Goal: Task Accomplishment & Management: Manage account settings

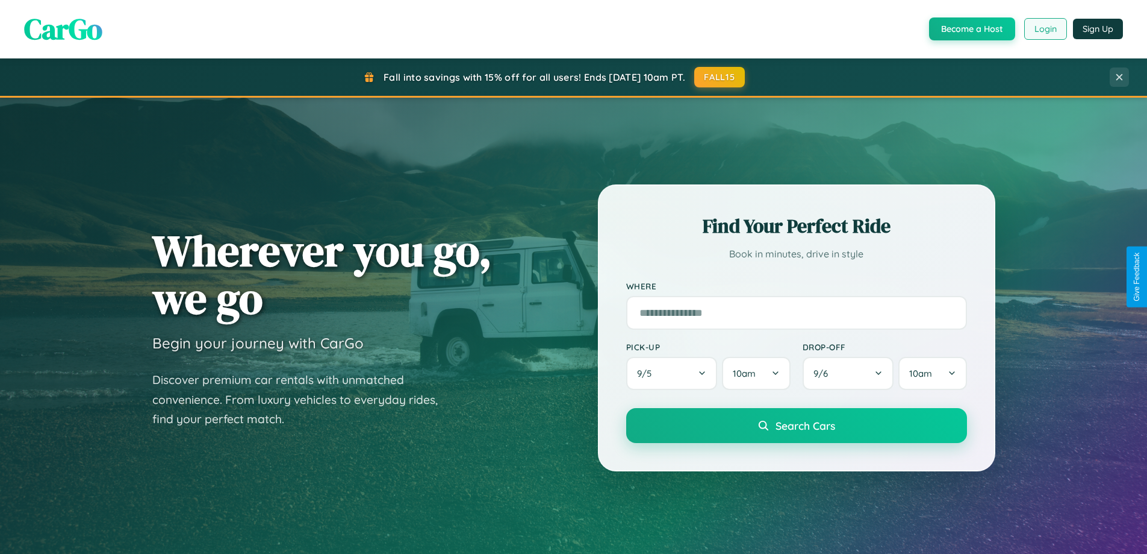
click at [1045, 29] on button "Login" at bounding box center [1046, 29] width 43 height 22
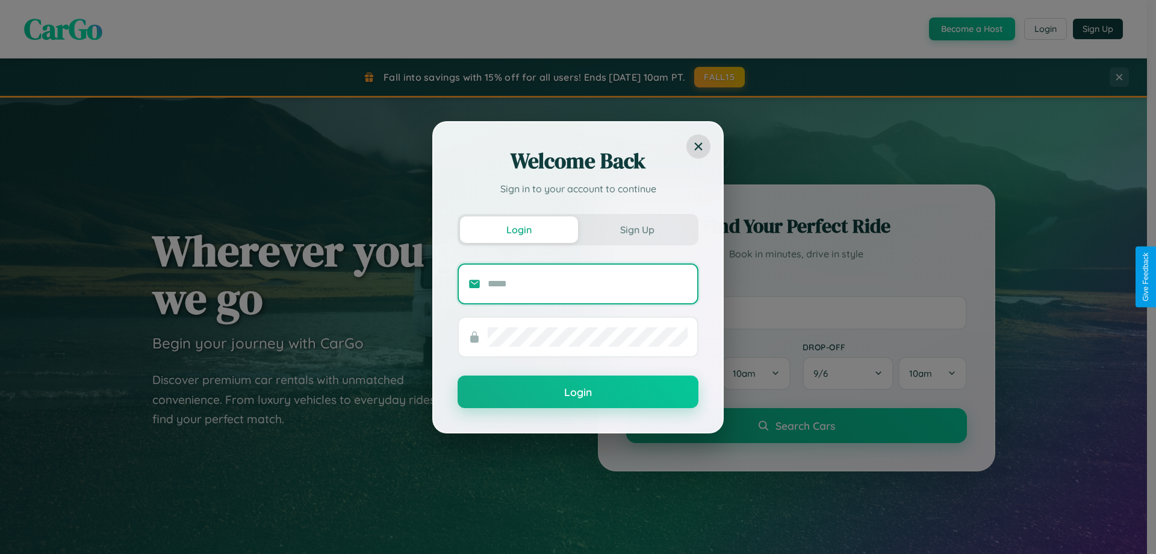
click at [588, 283] on input "text" at bounding box center [588, 283] width 200 height 19
type input "**********"
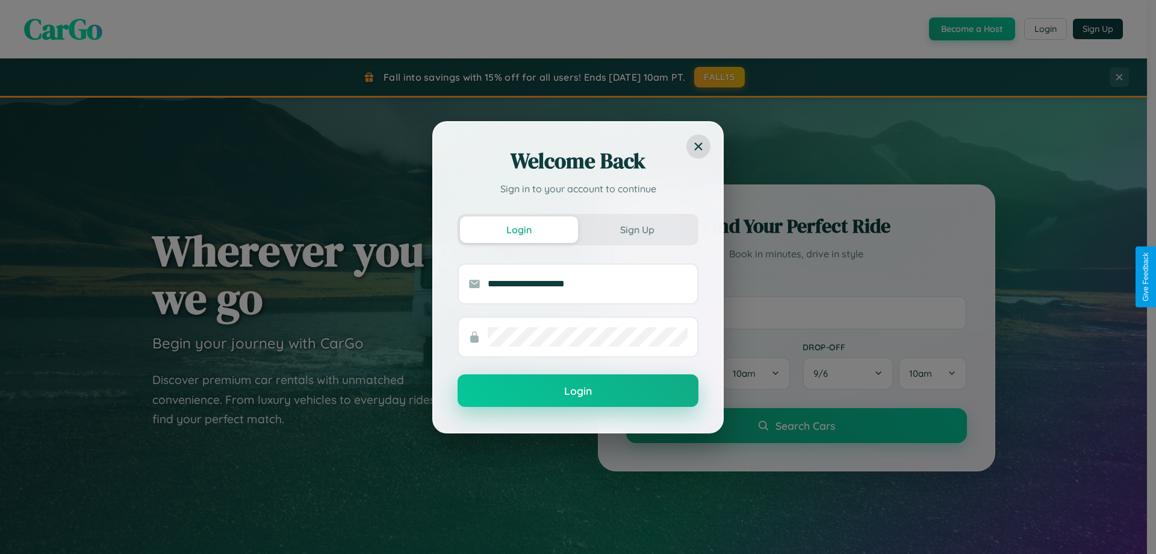
click at [578, 391] on button "Login" at bounding box center [578, 390] width 241 height 33
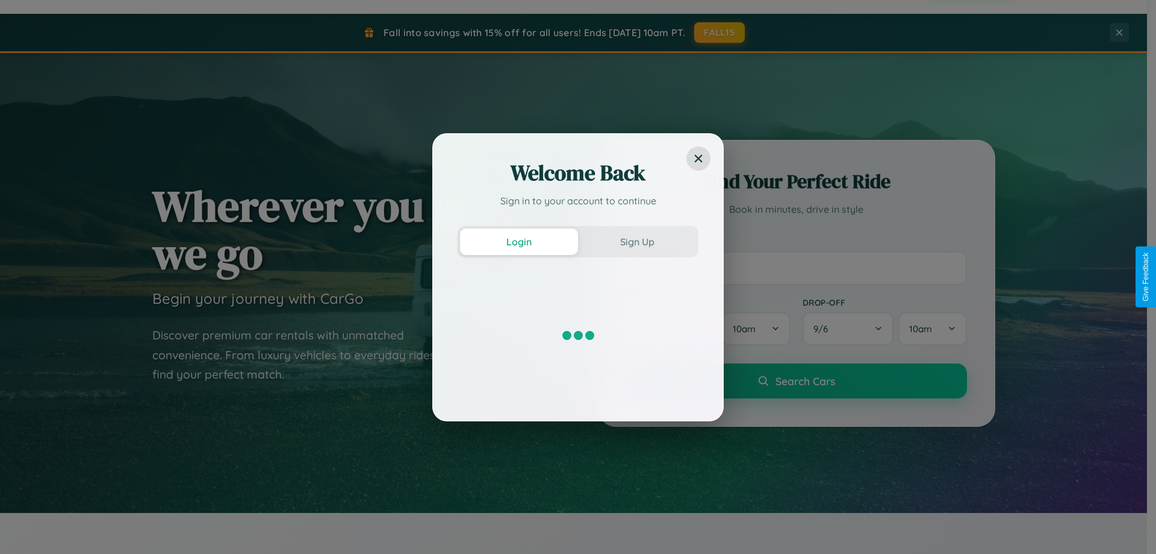
scroll to position [519, 0]
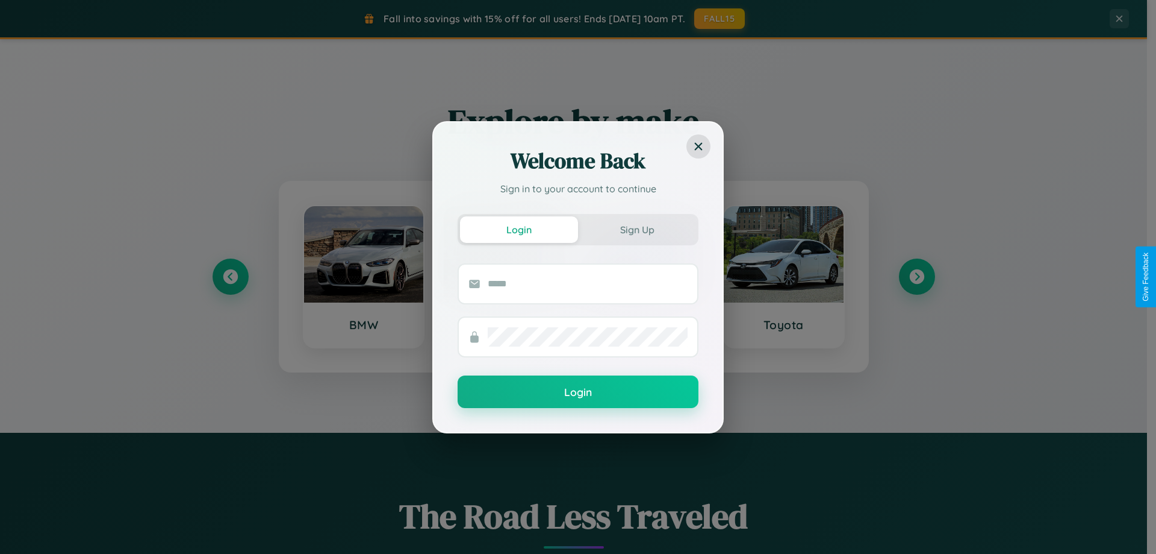
click at [230, 276] on div "Welcome Back Sign in to your account to continue Login Sign Up Login" at bounding box center [578, 277] width 1156 height 554
click at [917, 276] on div "Welcome Back Sign in to your account to continue Login Sign Up Login" at bounding box center [578, 277] width 1156 height 554
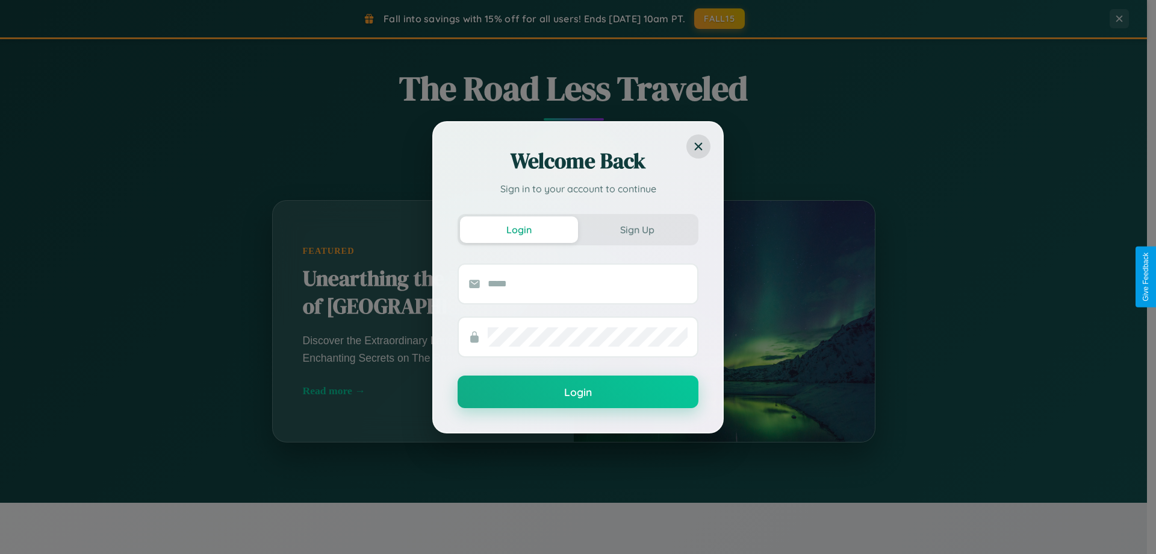
scroll to position [1935, 0]
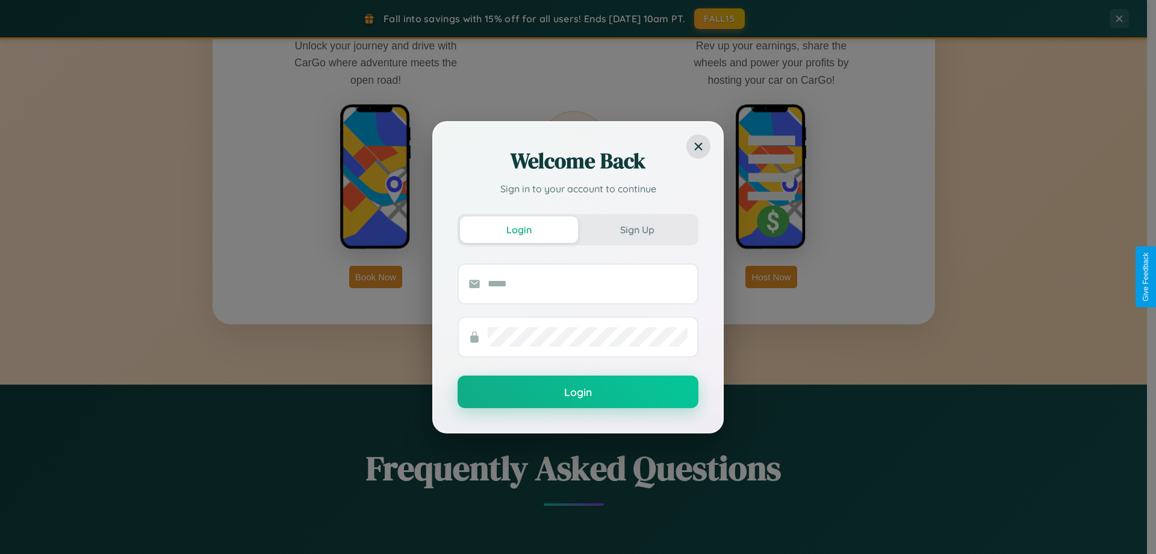
click at [772, 276] on div "Welcome Back Sign in to your account to continue Login Sign Up Login" at bounding box center [578, 277] width 1156 height 554
